Goal: Task Accomplishment & Management: Manage account settings

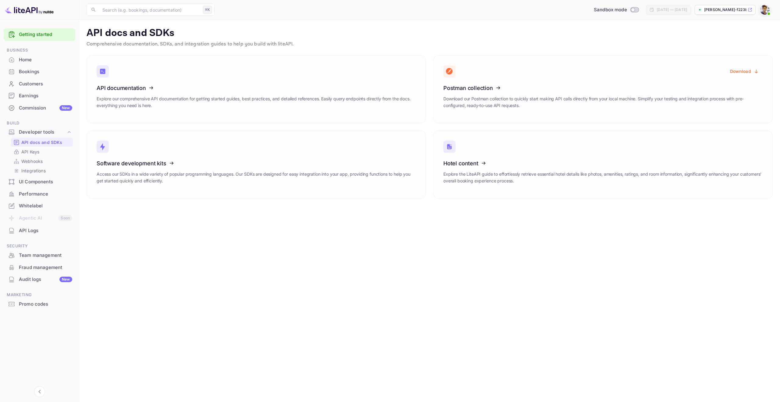
click at [768, 9] on img at bounding box center [765, 10] width 10 height 10
click at [732, 11] on div at bounding box center [390, 201] width 780 height 402
click at [728, 10] on p "[PERSON_NAME]-f223b.n..." at bounding box center [725, 9] width 42 height 5
click at [38, 232] on div "API Logs" at bounding box center [45, 230] width 53 height 7
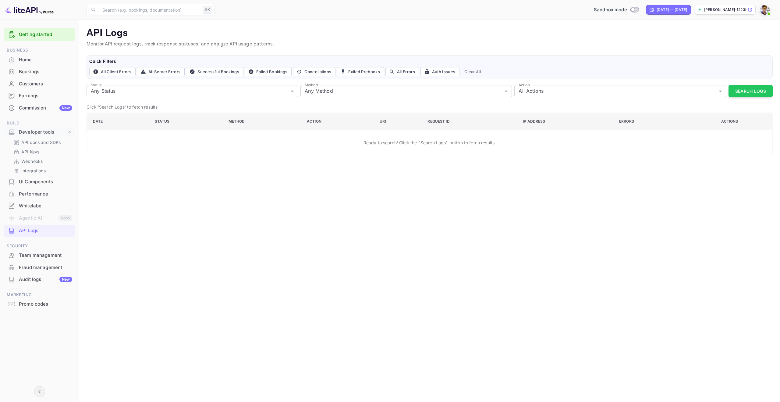
click at [42, 388] on icon "Collapse navigation" at bounding box center [39, 391] width 7 height 7
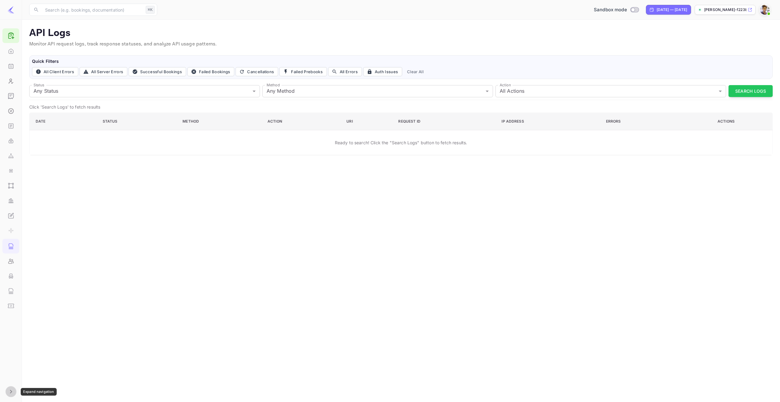
click at [13, 394] on icon "Expand navigation" at bounding box center [10, 391] width 7 height 7
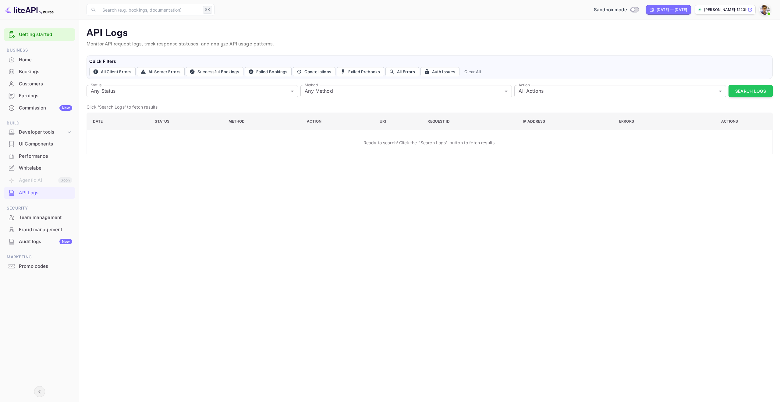
click at [770, 2] on div "​ ⌘K ​ Sandbox mode [DATE] — [DATE] [PERSON_NAME]-f223b.n..." at bounding box center [429, 10] width 701 height 20
click at [765, 14] on img at bounding box center [765, 10] width 10 height 10
click at [718, 52] on div "Settings" at bounding box center [707, 55] width 39 height 10
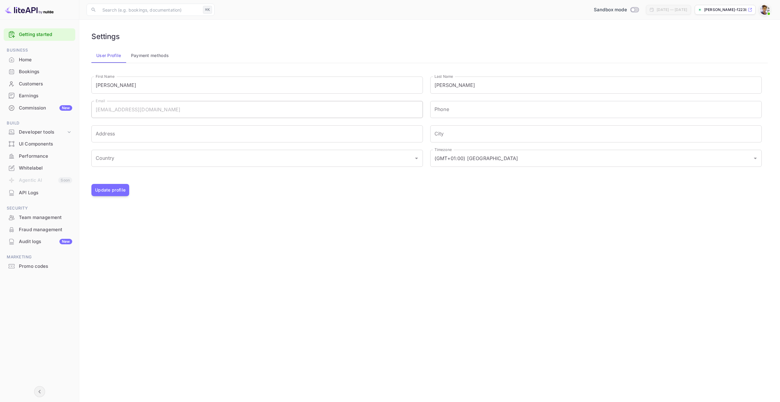
click at [38, 197] on div "API Logs" at bounding box center [40, 193] width 72 height 12
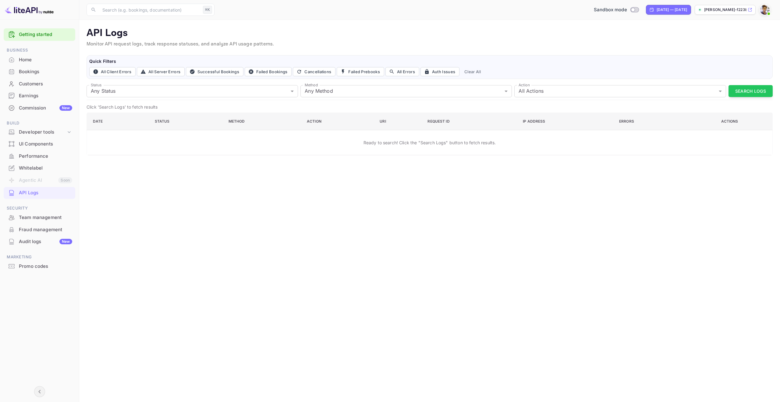
click at [40, 169] on div "Whitelabel" at bounding box center [45, 168] width 53 height 7
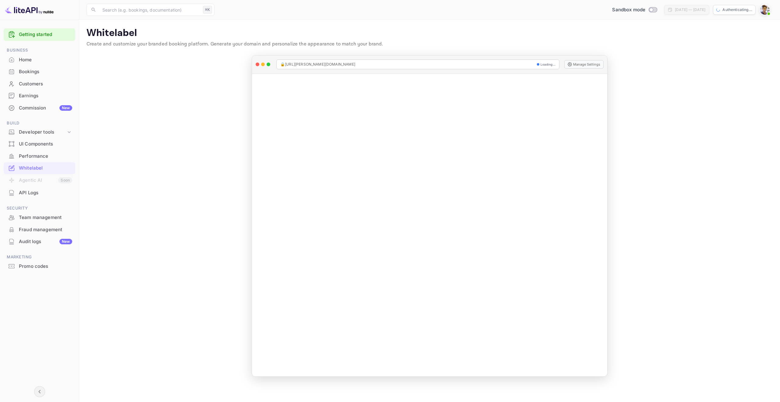
click at [37, 137] on li "Developer tools" at bounding box center [40, 132] width 72 height 12
click at [39, 133] on div "Developer tools" at bounding box center [42, 132] width 47 height 7
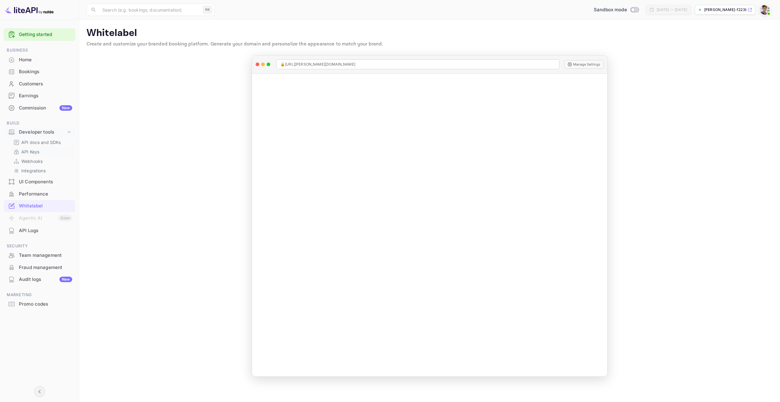
click at [37, 153] on p "API Keys" at bounding box center [30, 151] width 18 height 6
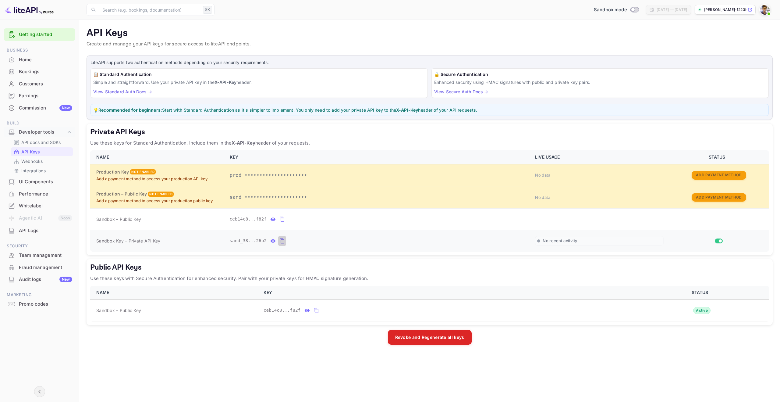
click at [285, 244] on button "private api keys table" at bounding box center [282, 241] width 8 height 10
